Goal: Navigation & Orientation: Find specific page/section

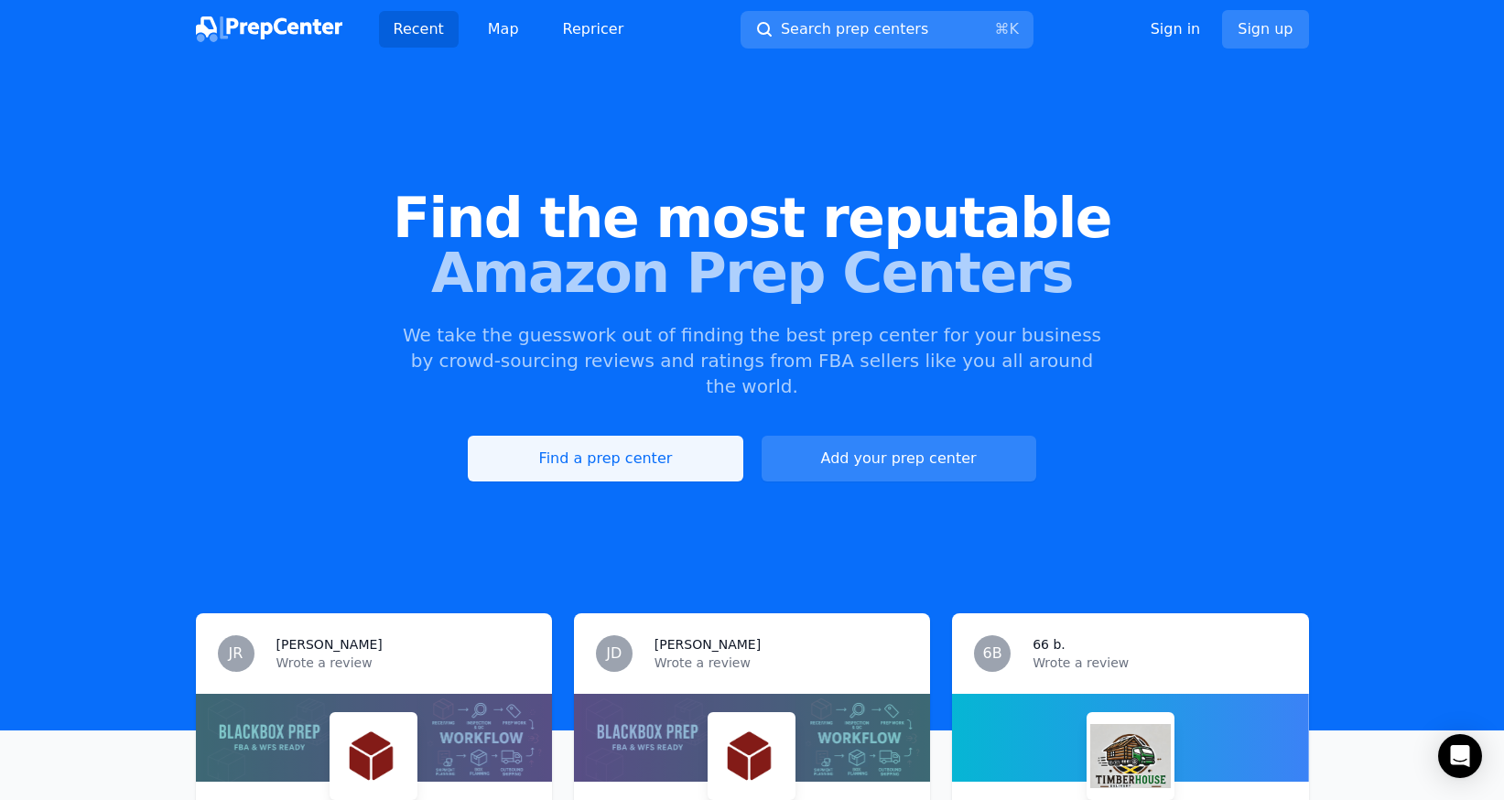
click at [539, 436] on link "Find a prep center" at bounding box center [605, 459] width 275 height 46
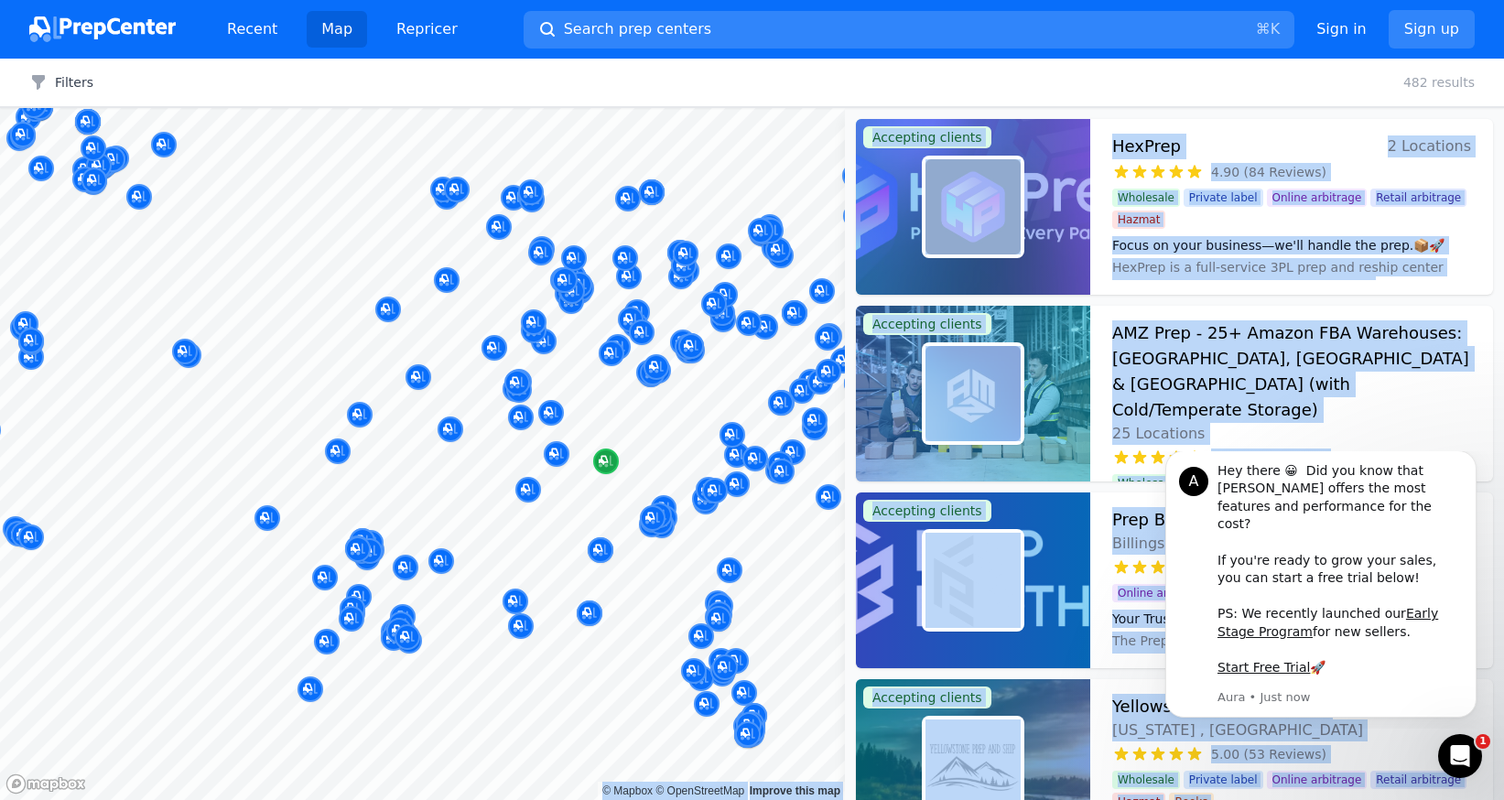
click at [583, 475] on body "Recent Map Repricer Search prep centers ⌘ K Open main menu Sign in Sign up Filt…" at bounding box center [752, 400] width 1504 height 800
click at [766, 27] on button "Search prep centers ⌘ K" at bounding box center [909, 30] width 771 height 38
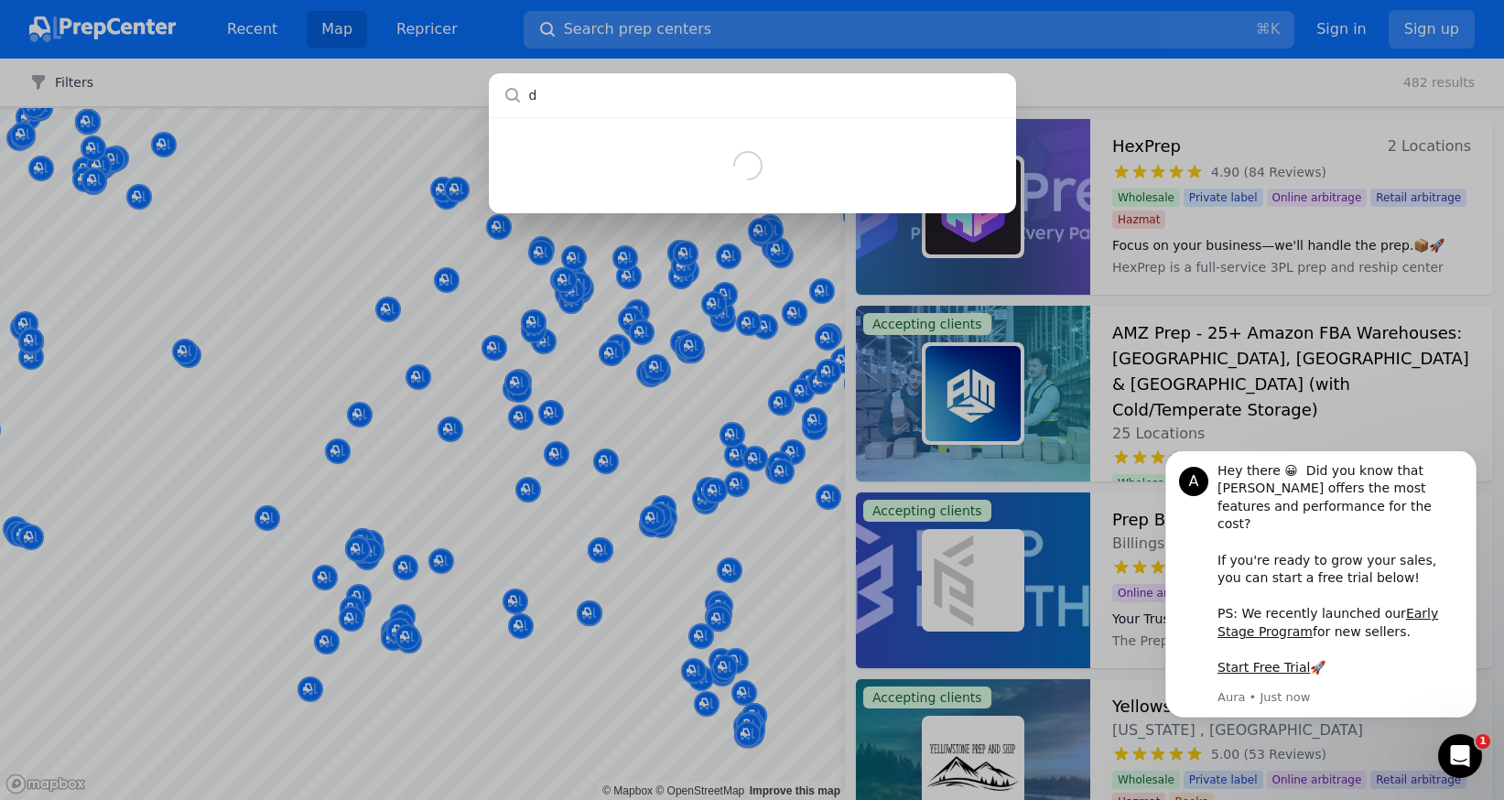
type input "de"
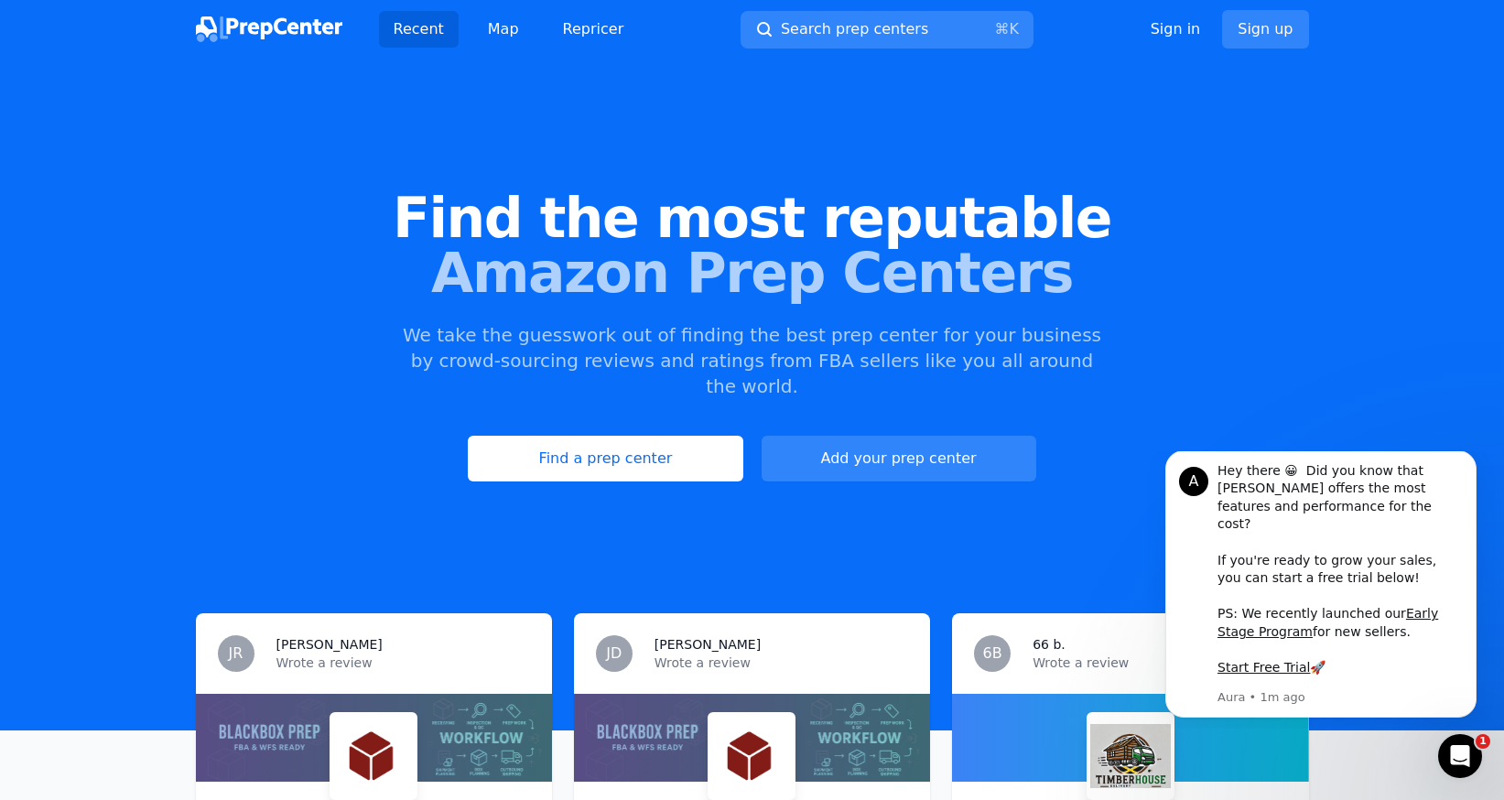
click at [782, 49] on div "Recent Map Repricer Search prep centers ⌘ K Open main menu Sign in Sign up" at bounding box center [752, 29] width 1113 height 59
click at [804, 37] on span "Search prep centers" at bounding box center [854, 29] width 147 height 22
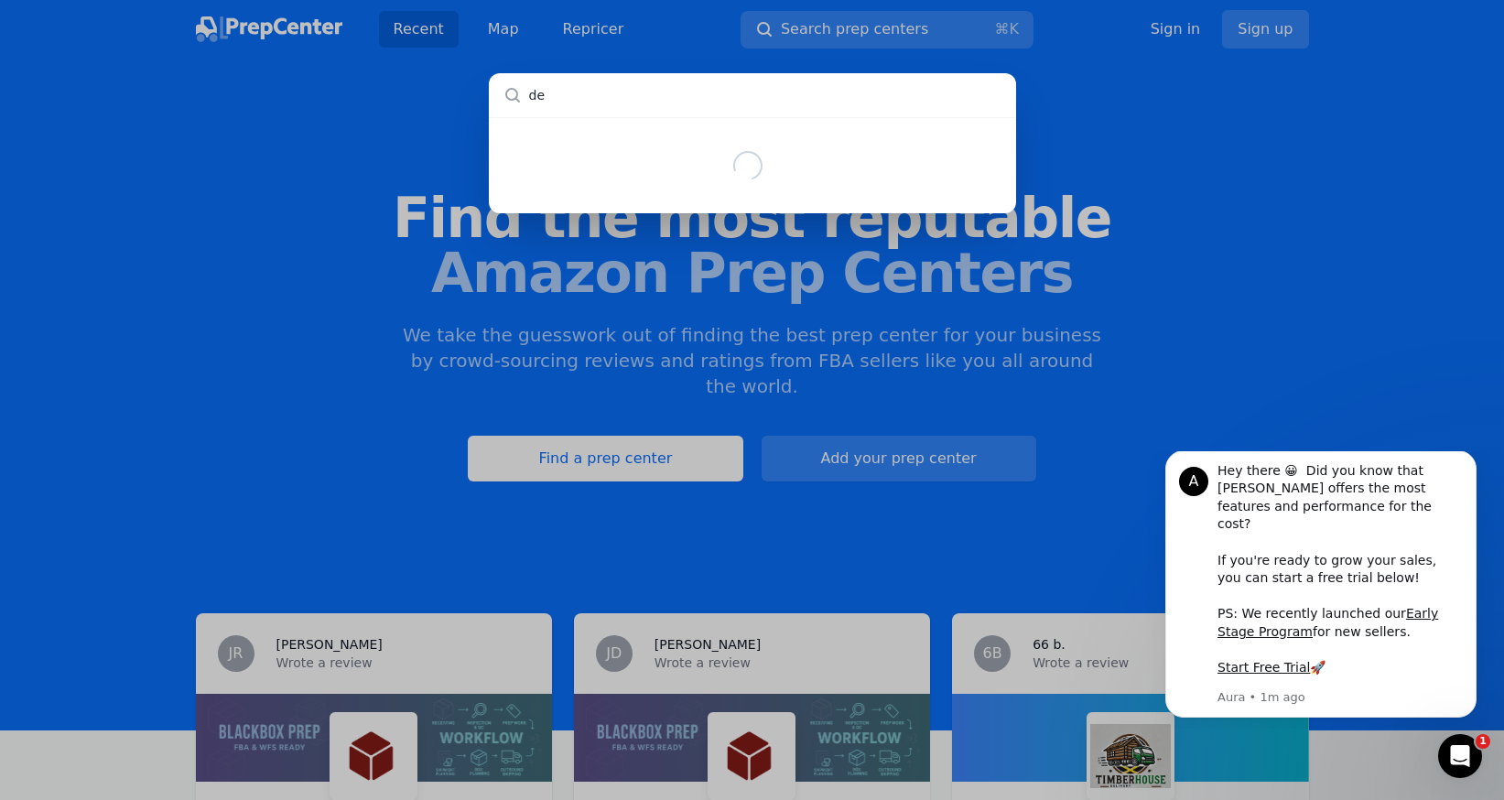
type input "d"
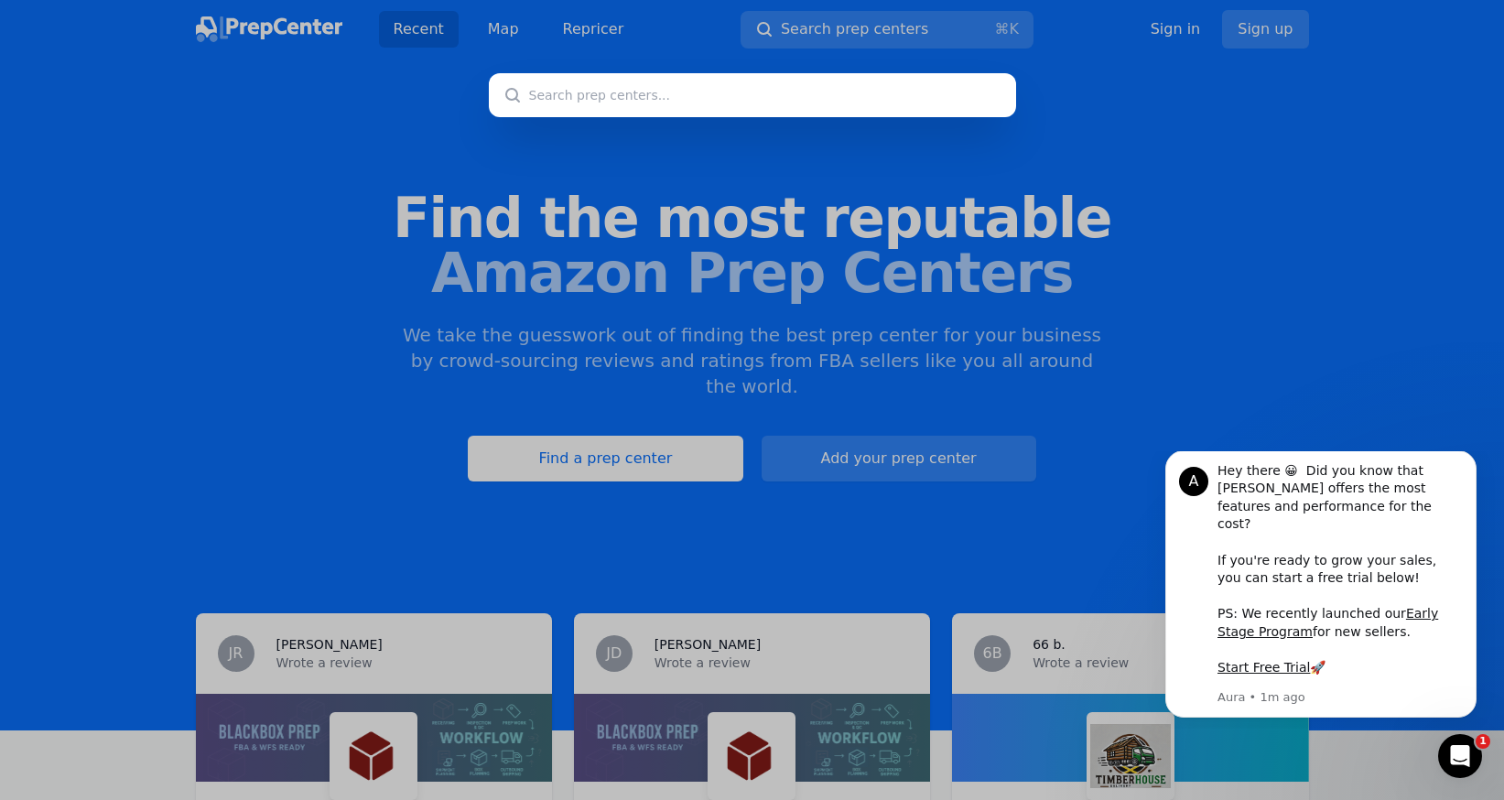
click at [684, 407] on div at bounding box center [752, 400] width 1504 height 800
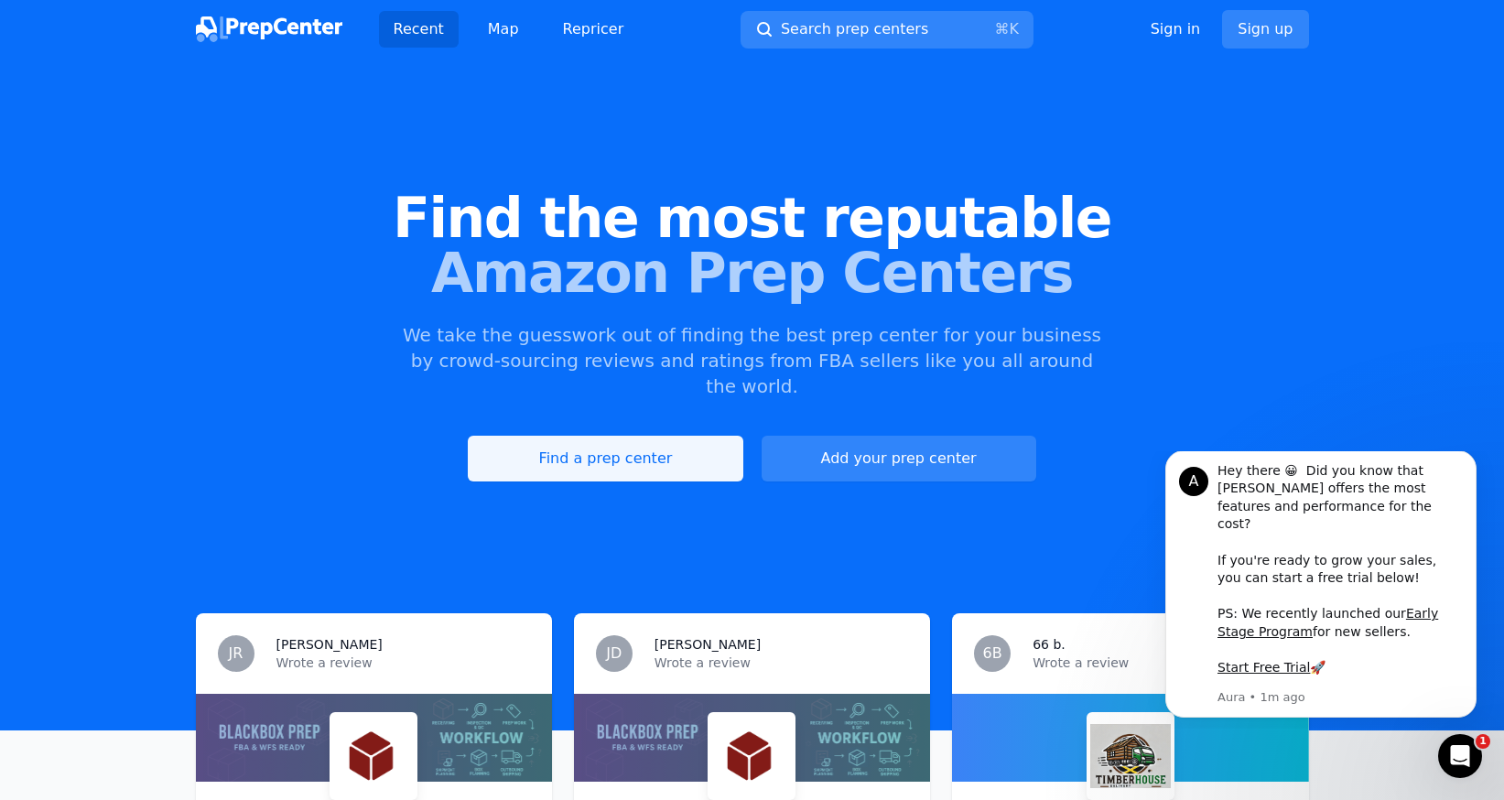
click at [682, 436] on link "Find a prep center" at bounding box center [605, 459] width 275 height 46
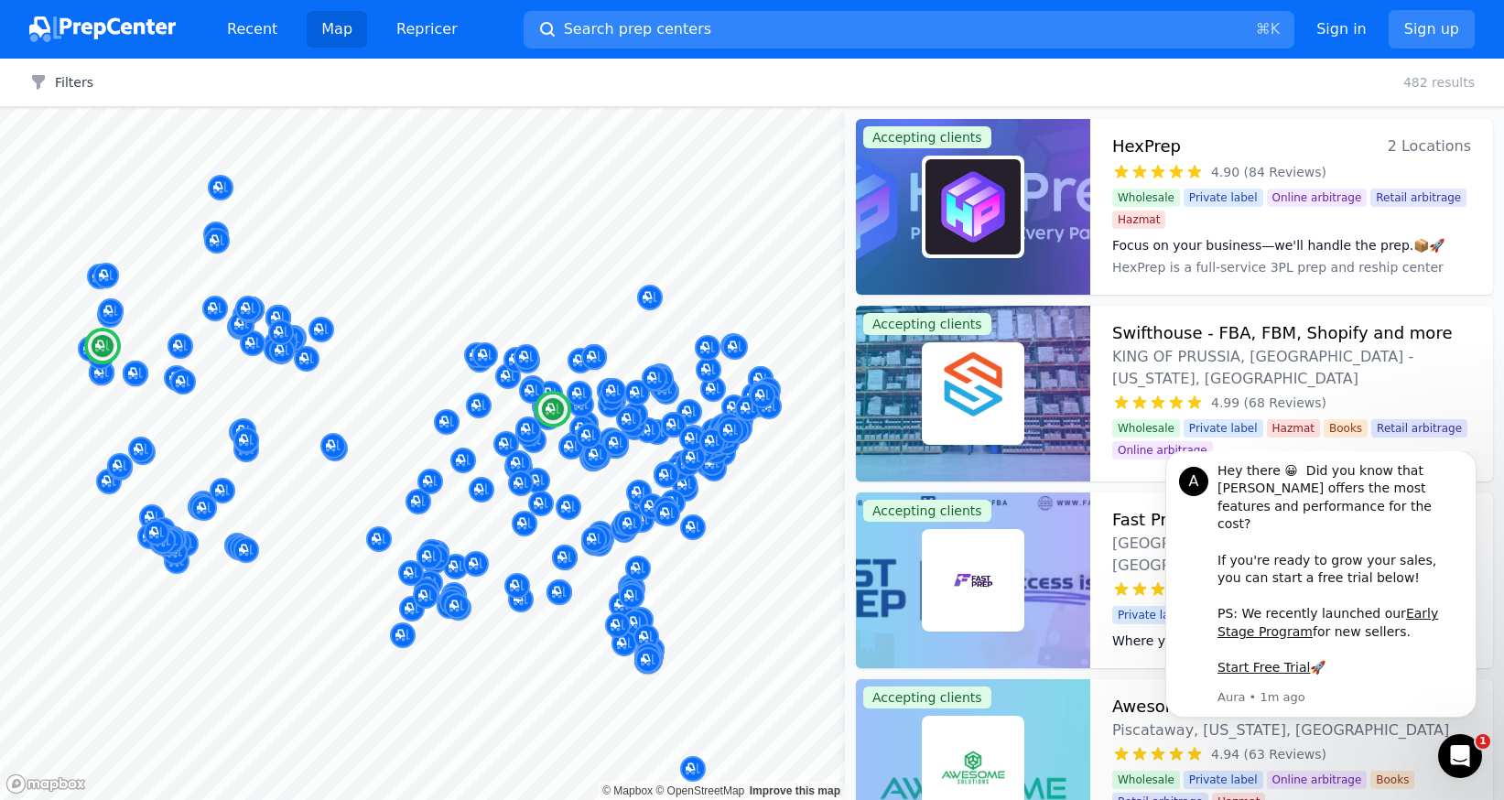
click at [1428, 152] on span "2 Locations" at bounding box center [1429, 147] width 83 height 26
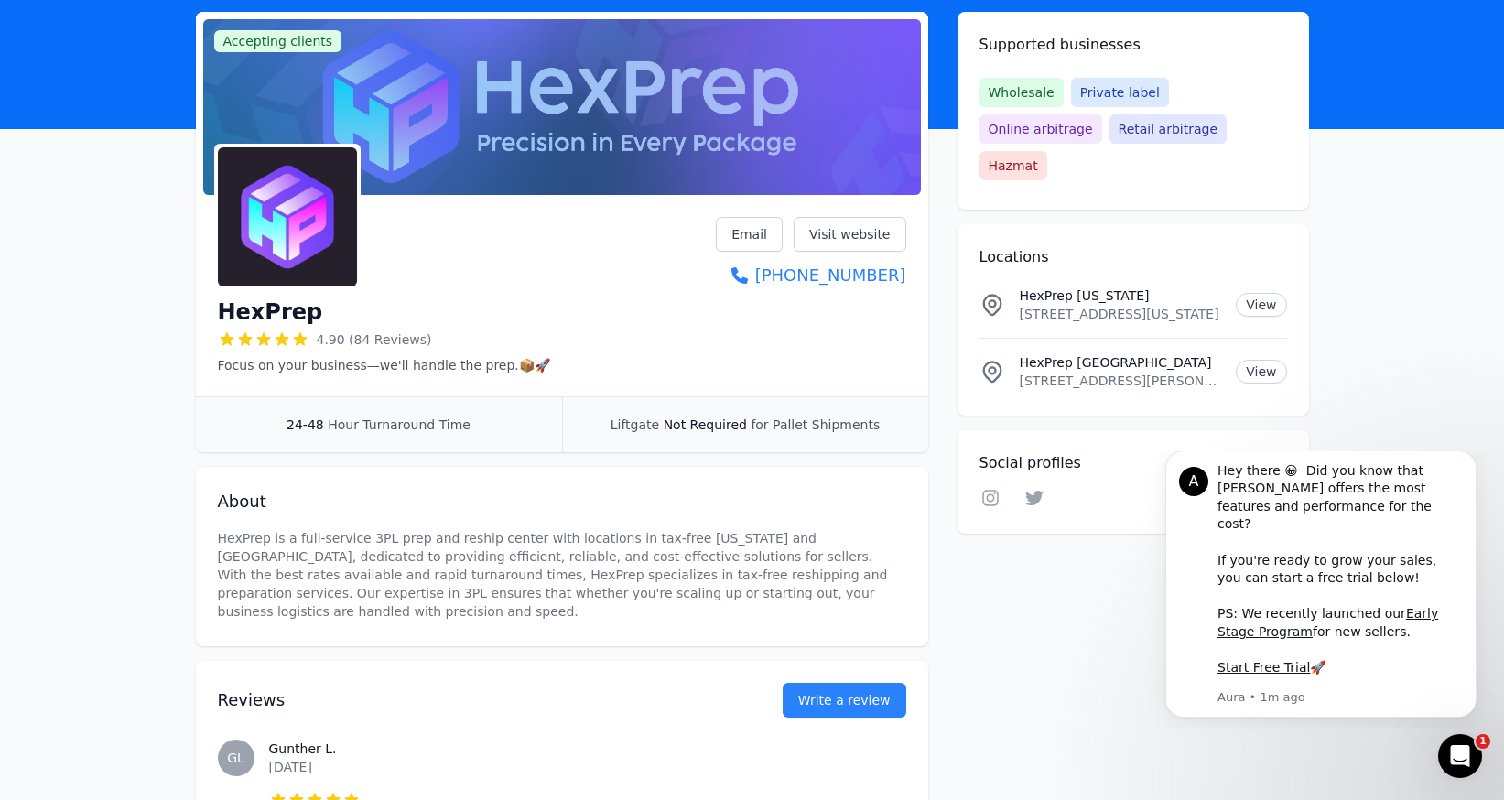
scroll to position [106, 0]
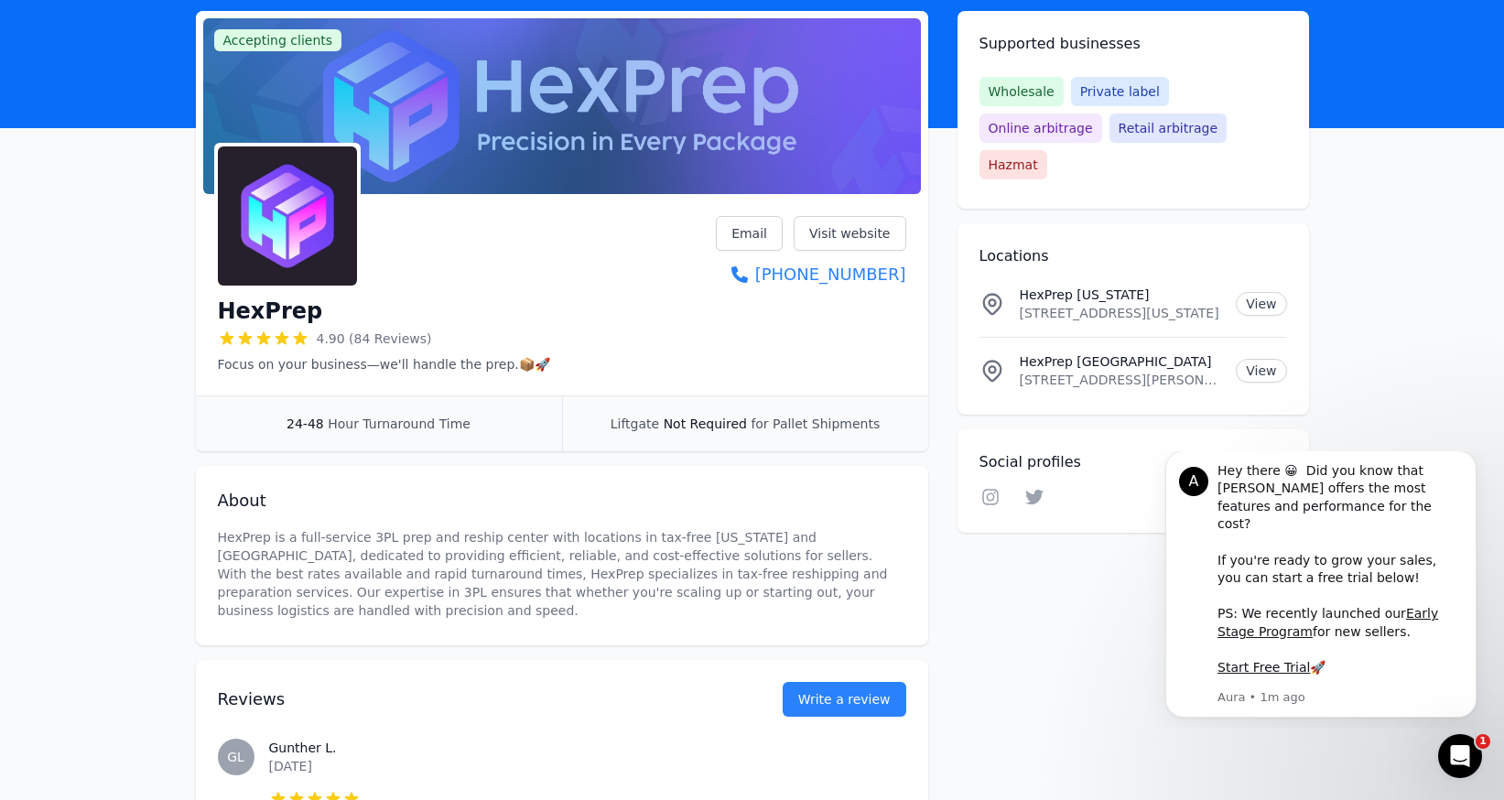
click at [1181, 352] on p "HexPrep [GEOGRAPHIC_DATA]" at bounding box center [1121, 361] width 202 height 18
click at [1253, 292] on link "View" at bounding box center [1261, 304] width 50 height 24
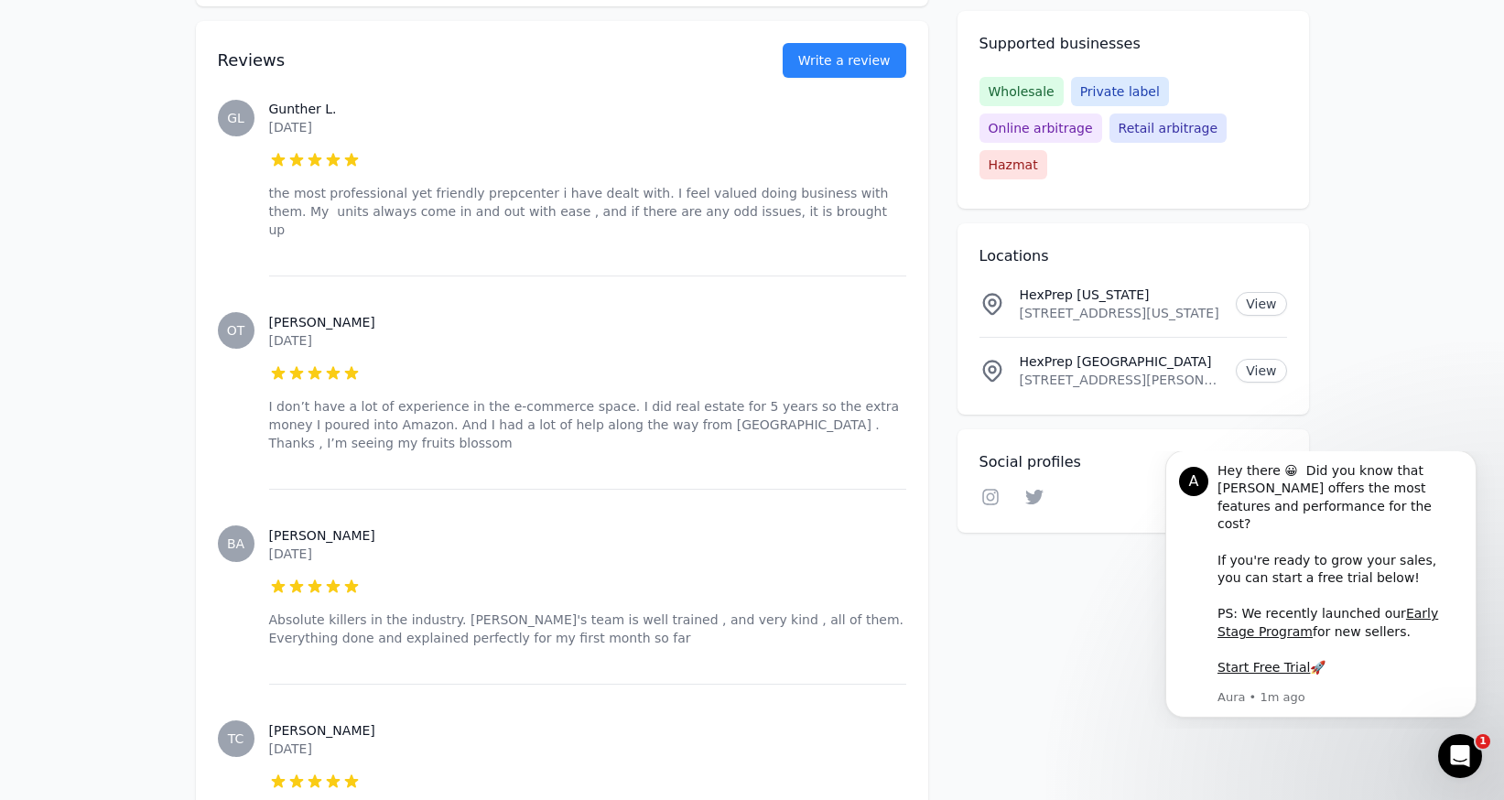
scroll to position [0, 0]
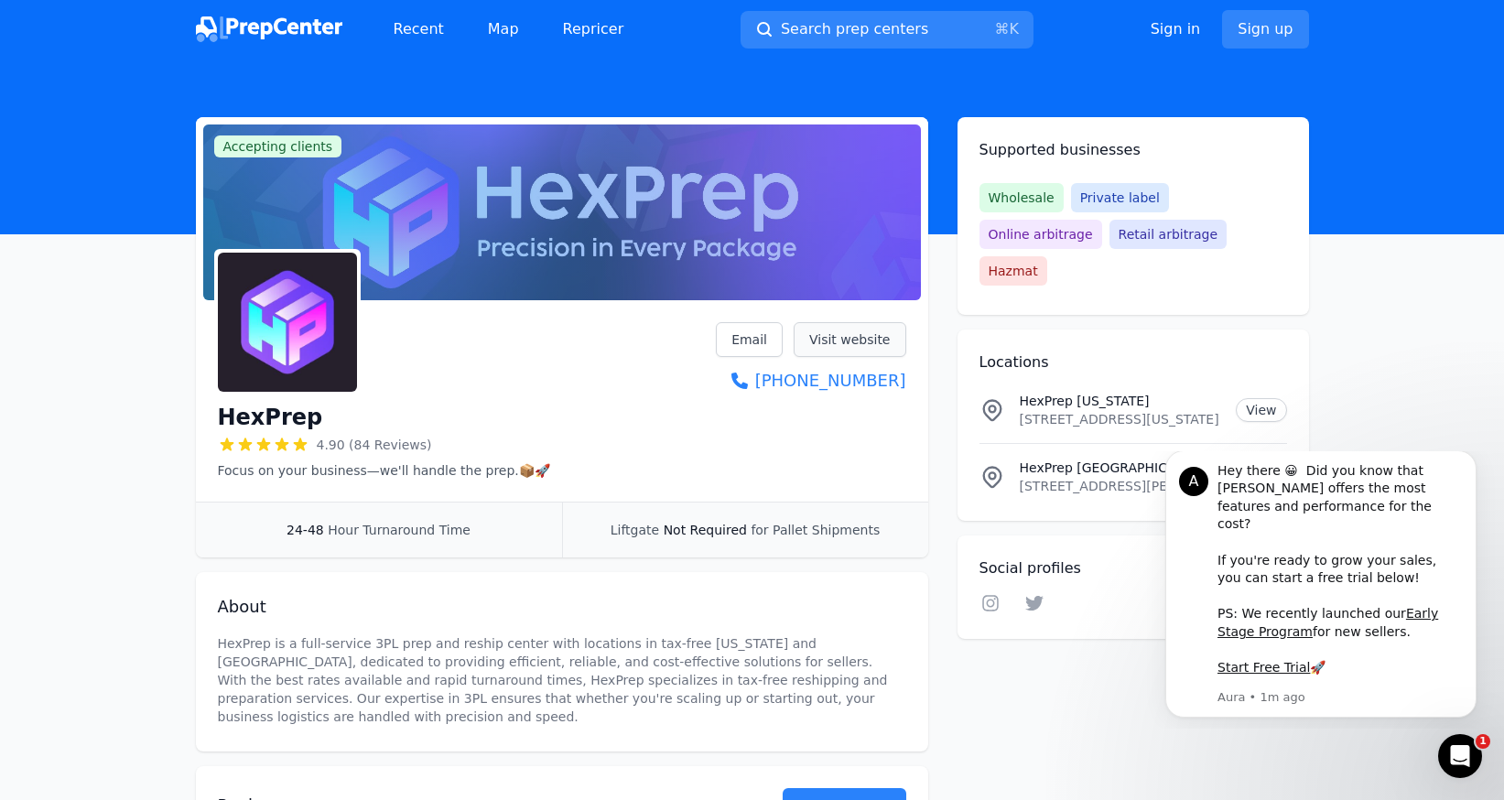
click at [833, 331] on link "Visit website" at bounding box center [850, 339] width 113 height 35
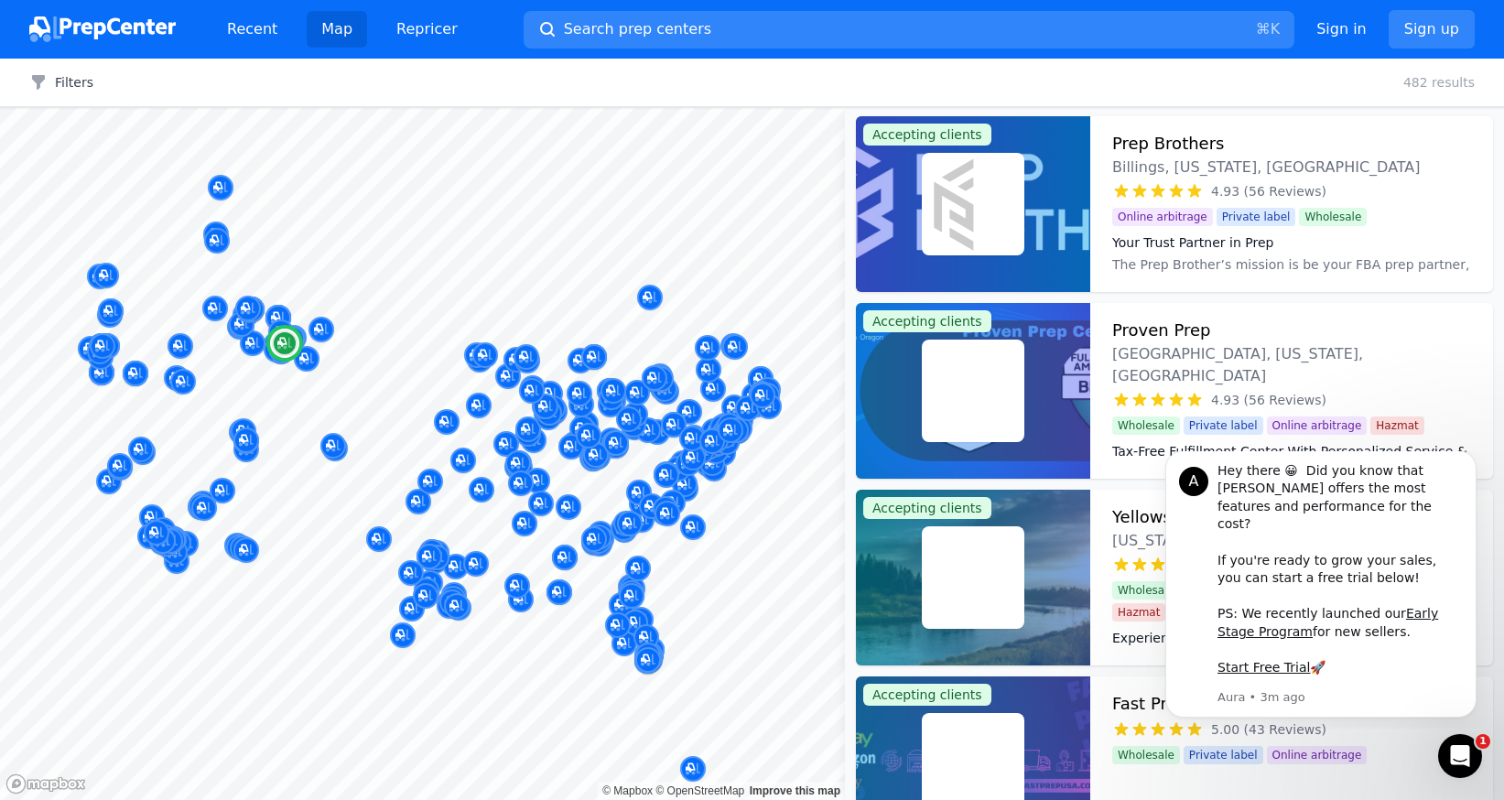
scroll to position [937, 0]
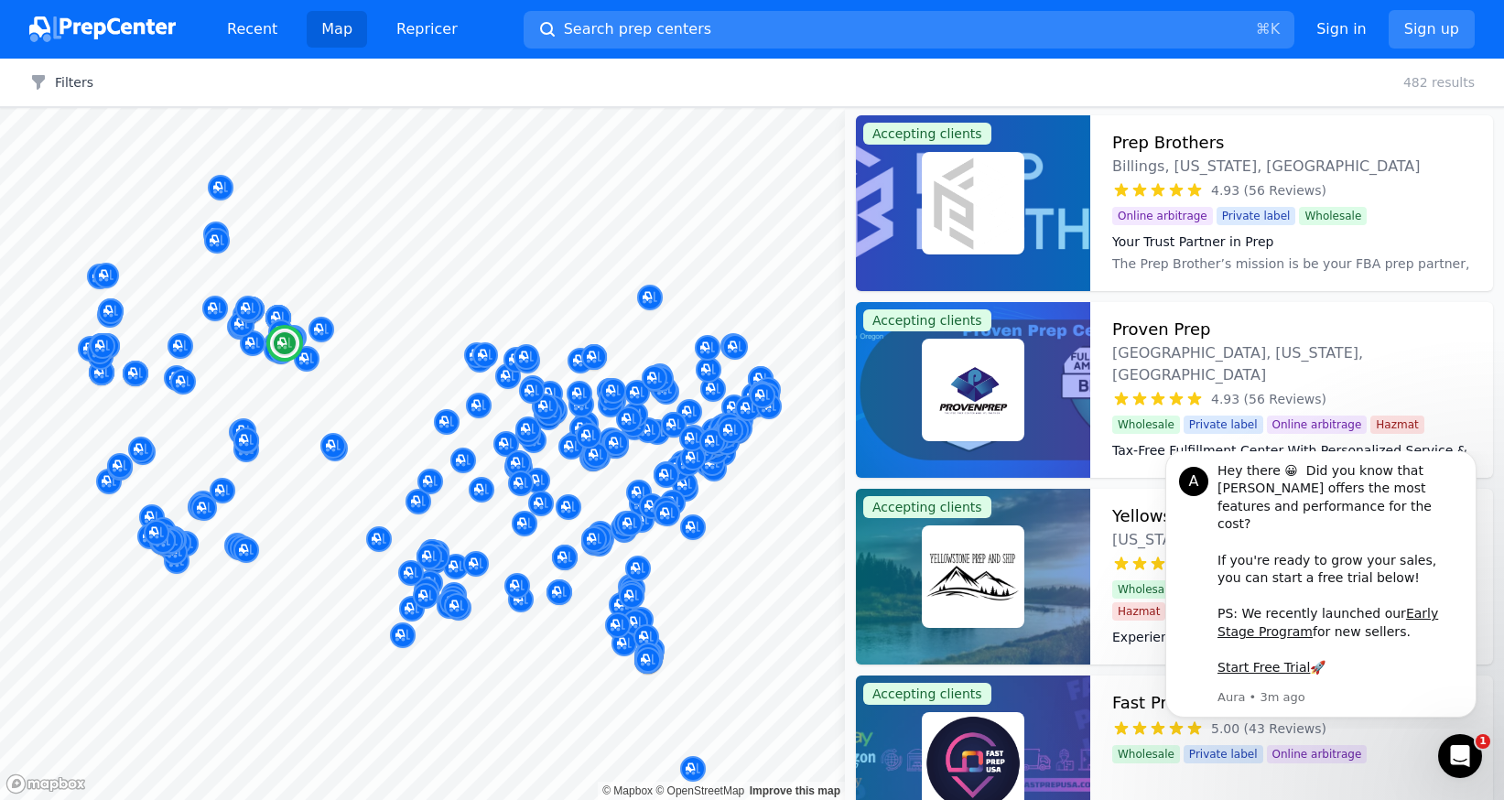
click at [1055, 179] on div at bounding box center [973, 203] width 234 height 176
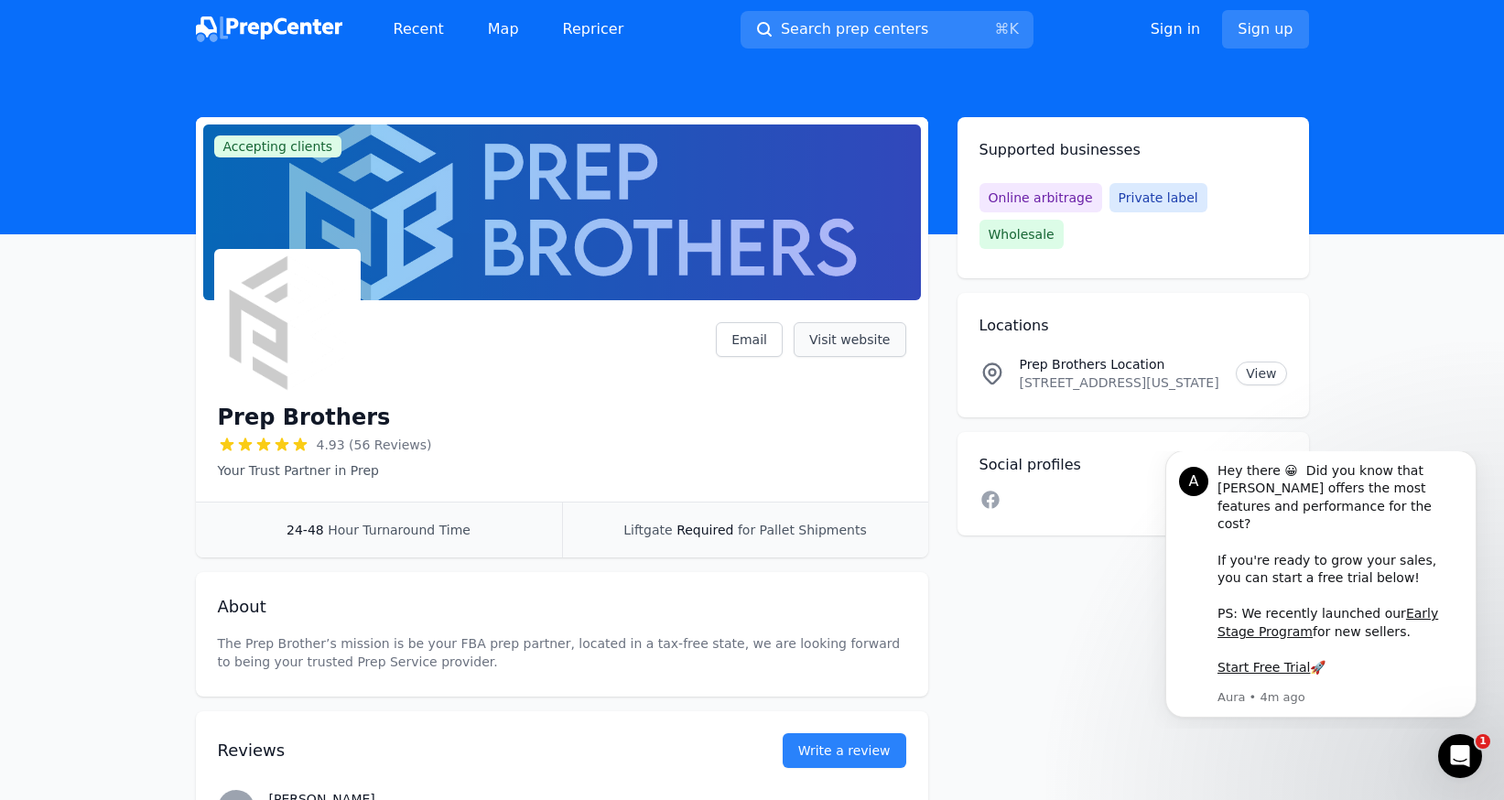
click at [843, 351] on link "Visit website" at bounding box center [850, 339] width 113 height 35
